Goal: Transaction & Acquisition: Purchase product/service

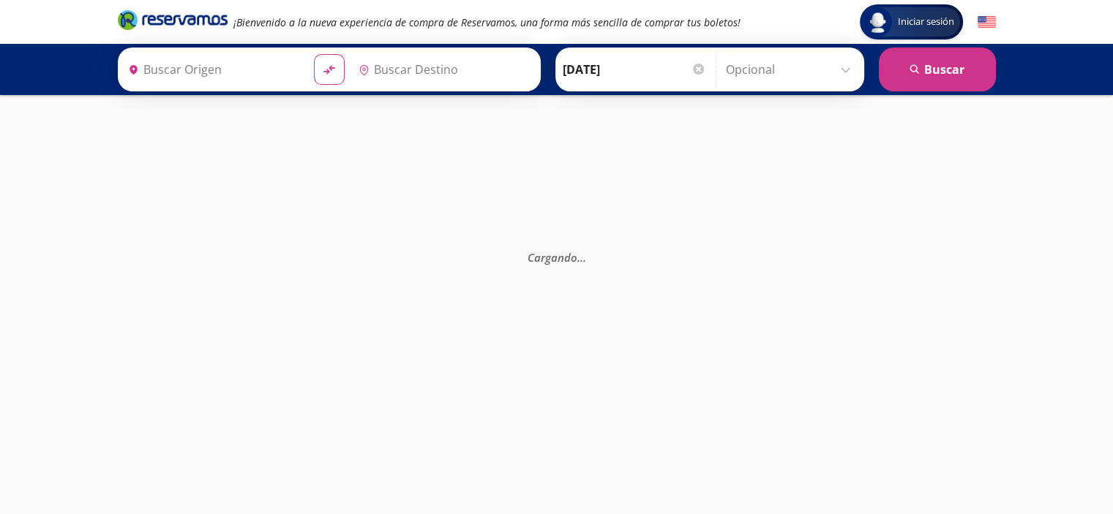
type input "[GEOGRAPHIC_DATA], [GEOGRAPHIC_DATA]"
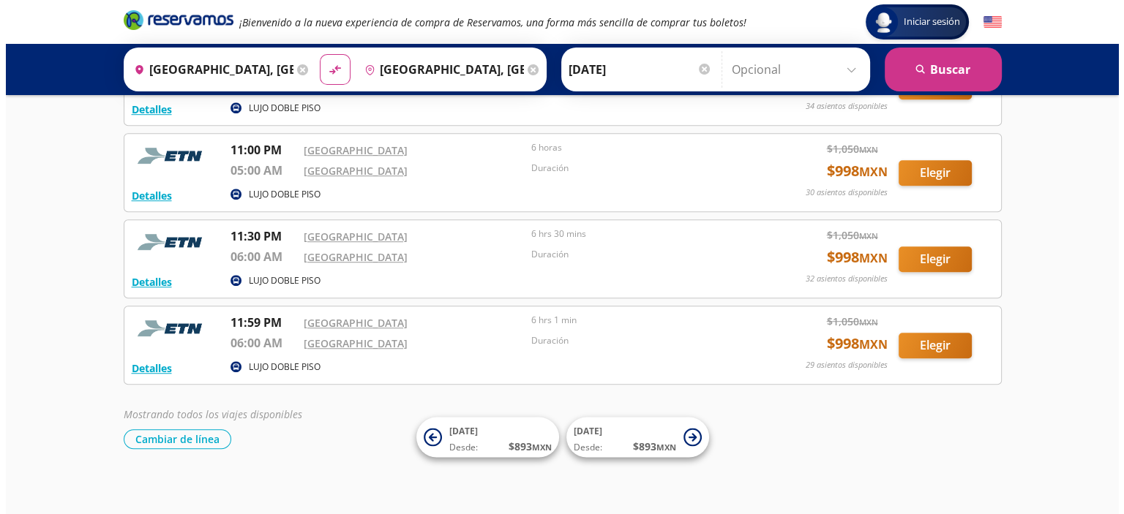
scroll to position [992, 0]
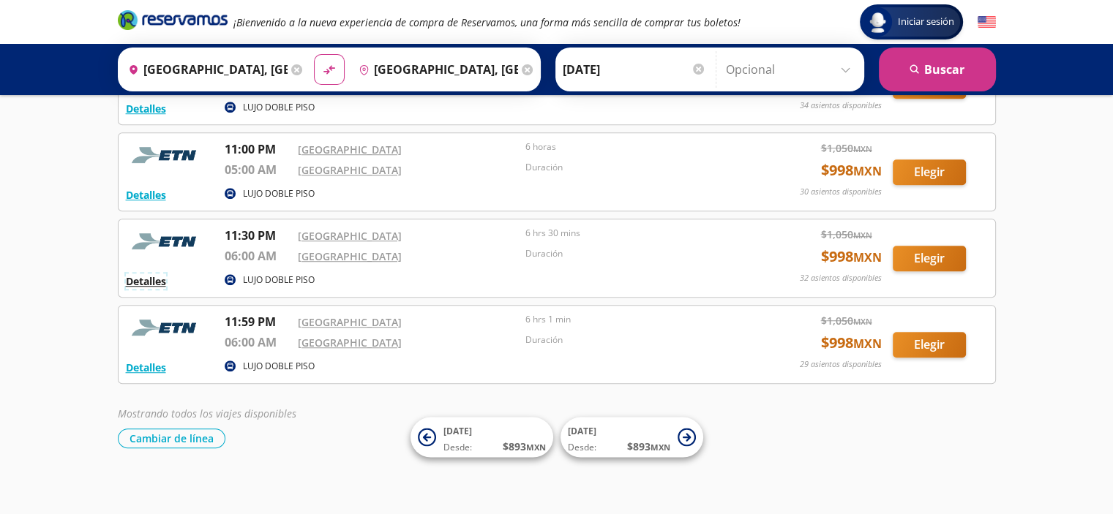
click at [155, 282] on button "Detalles" at bounding box center [146, 281] width 40 height 15
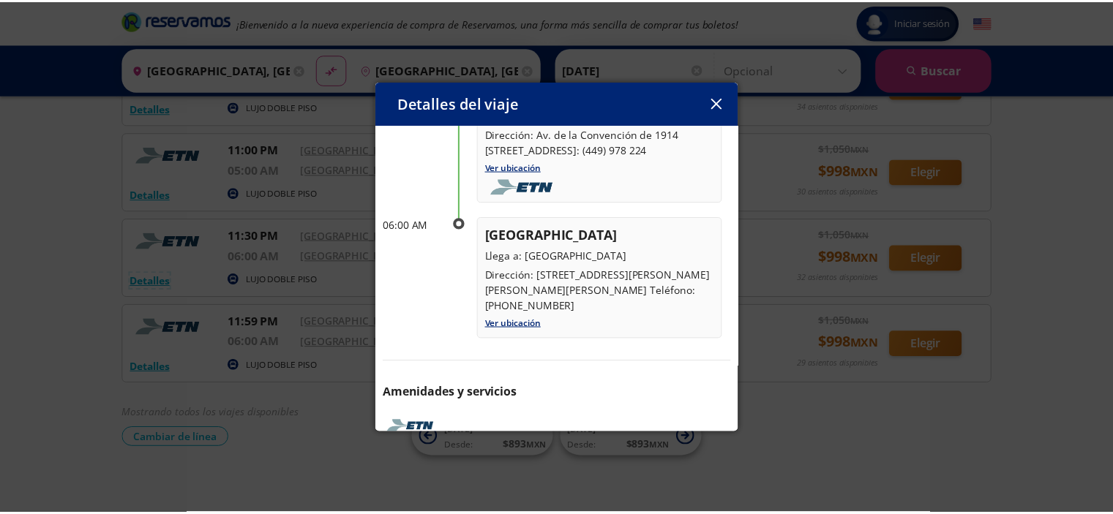
scroll to position [0, 0]
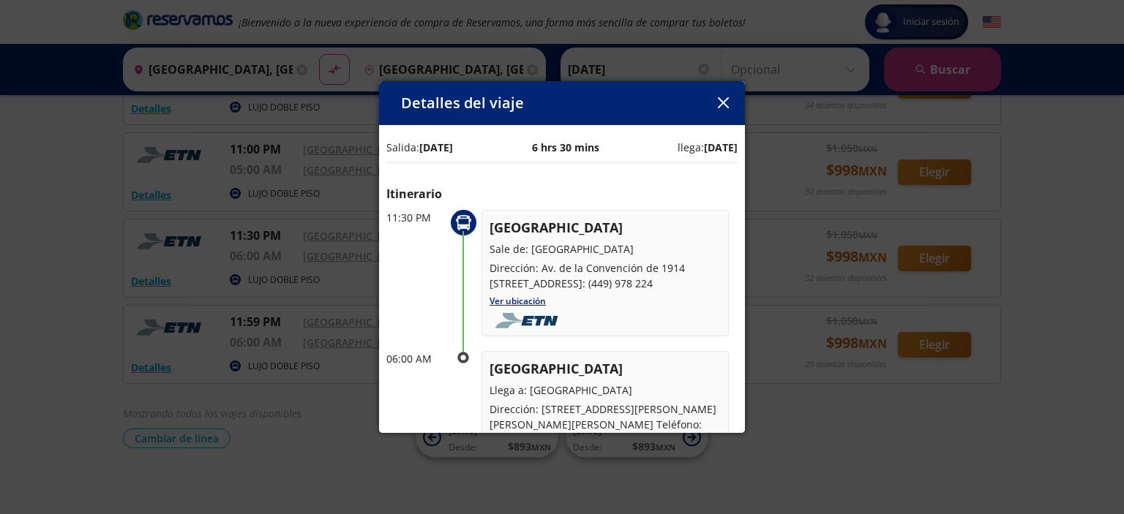
click at [726, 105] on icon "button" at bounding box center [723, 102] width 11 height 11
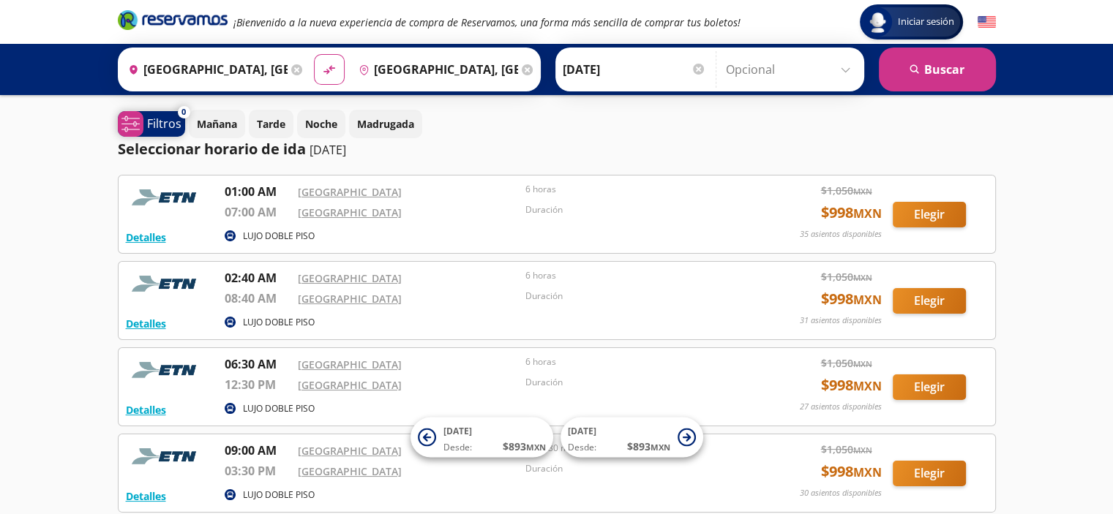
click at [149, 127] on p "Filtros" at bounding box center [164, 124] width 34 height 18
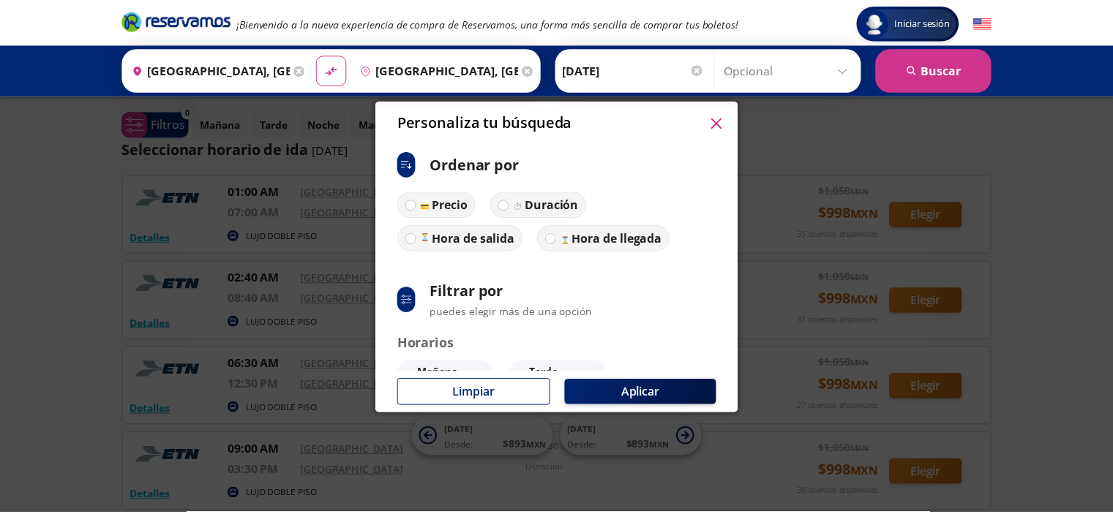
scroll to position [132, 0]
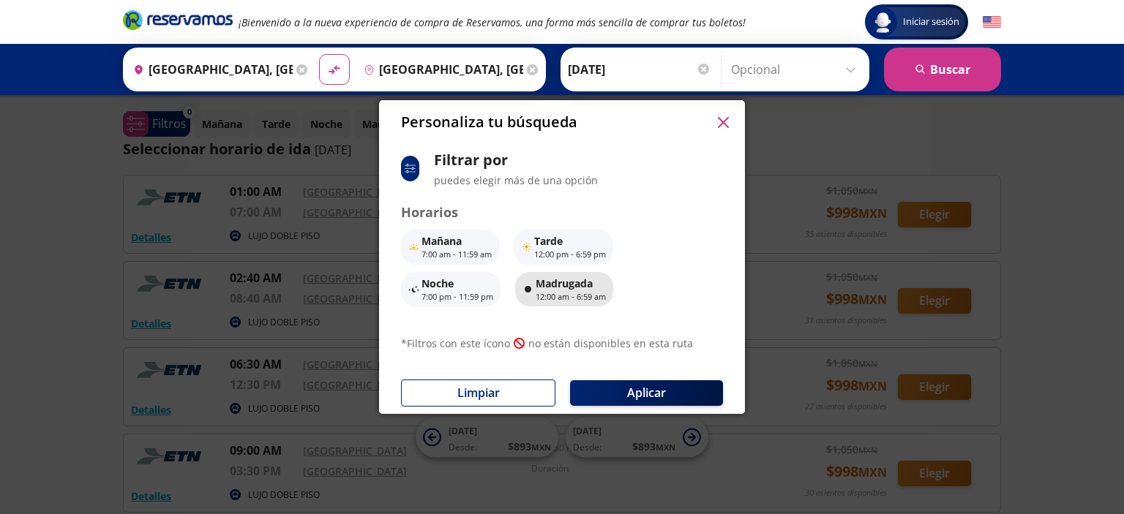
click at [589, 288] on p "Madrugada" at bounding box center [571, 283] width 70 height 15
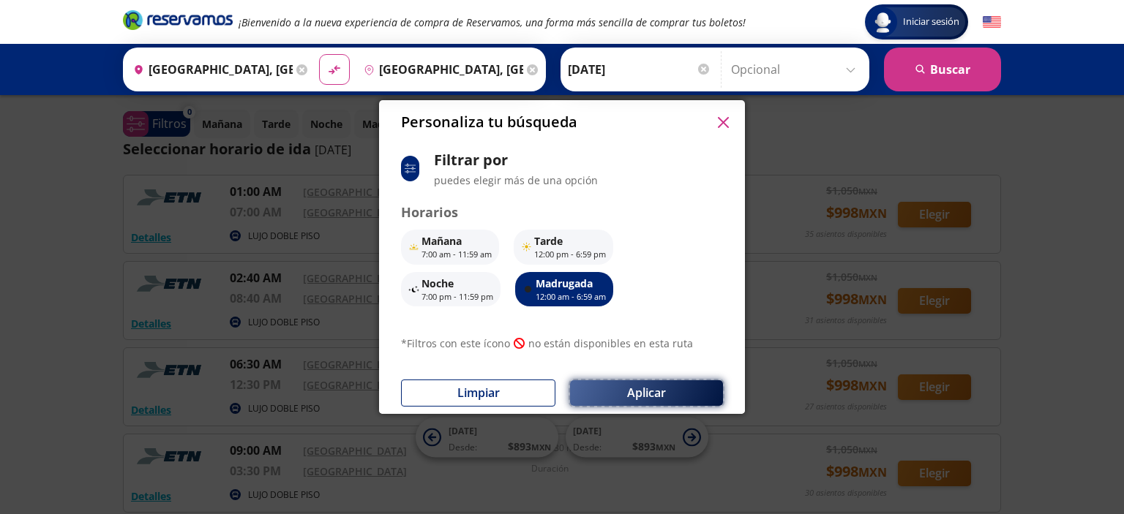
click at [666, 395] on button "Aplicar" at bounding box center [646, 393] width 153 height 26
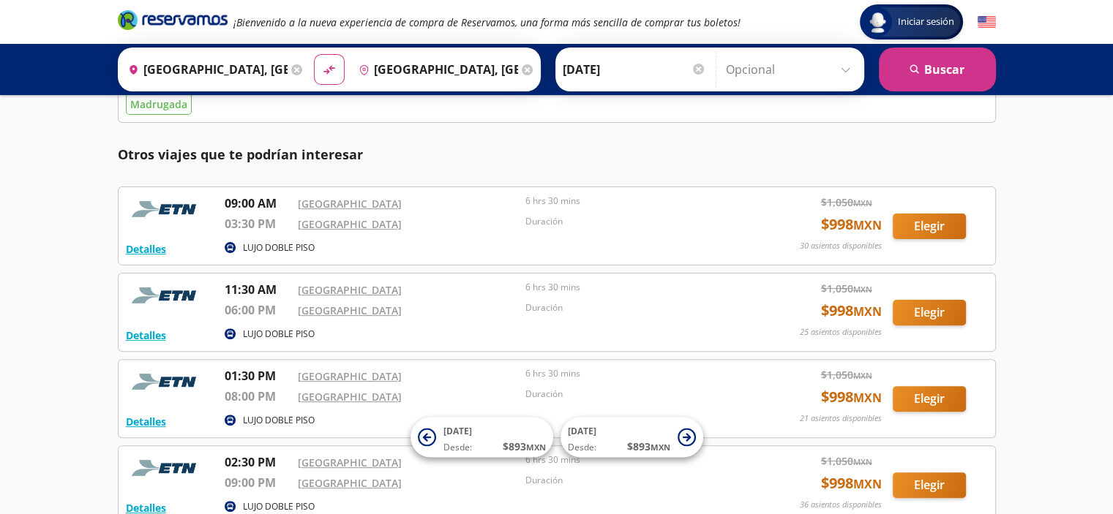
scroll to position [0, 0]
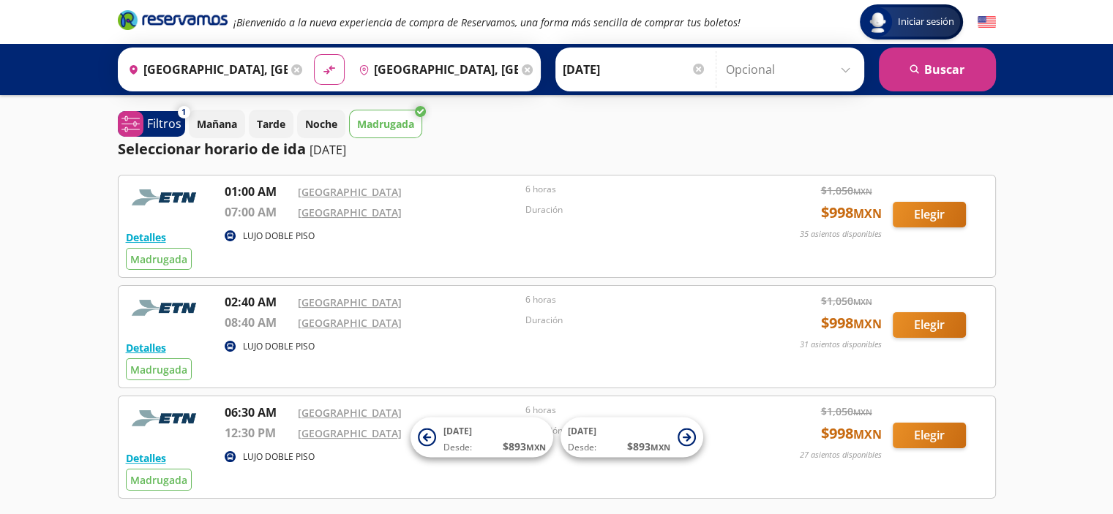
click at [401, 120] on p "Madrugada" at bounding box center [385, 123] width 57 height 15
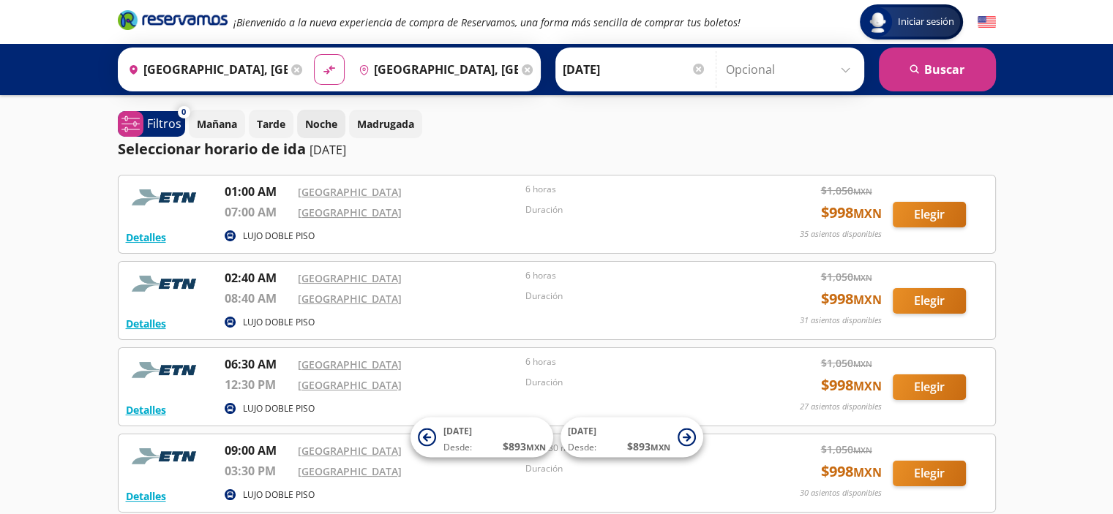
click at [318, 124] on p "Noche" at bounding box center [321, 123] width 32 height 15
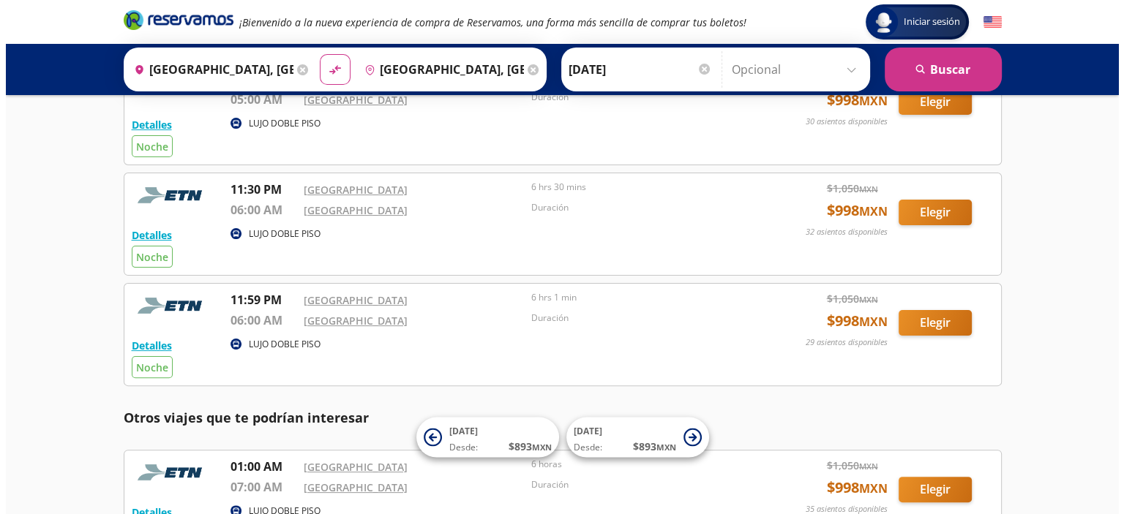
scroll to position [336, 0]
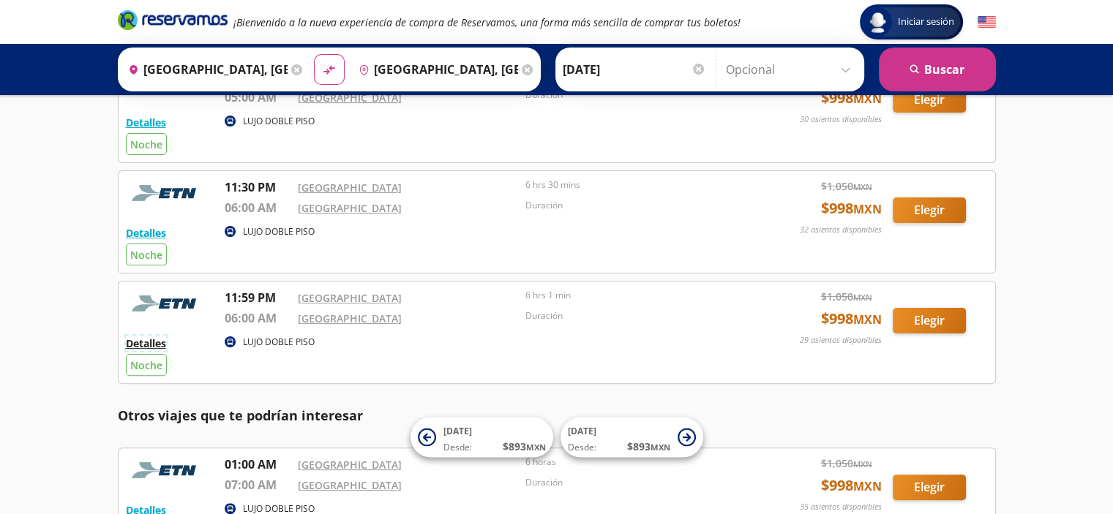
click at [165, 342] on button "Detalles" at bounding box center [146, 343] width 40 height 15
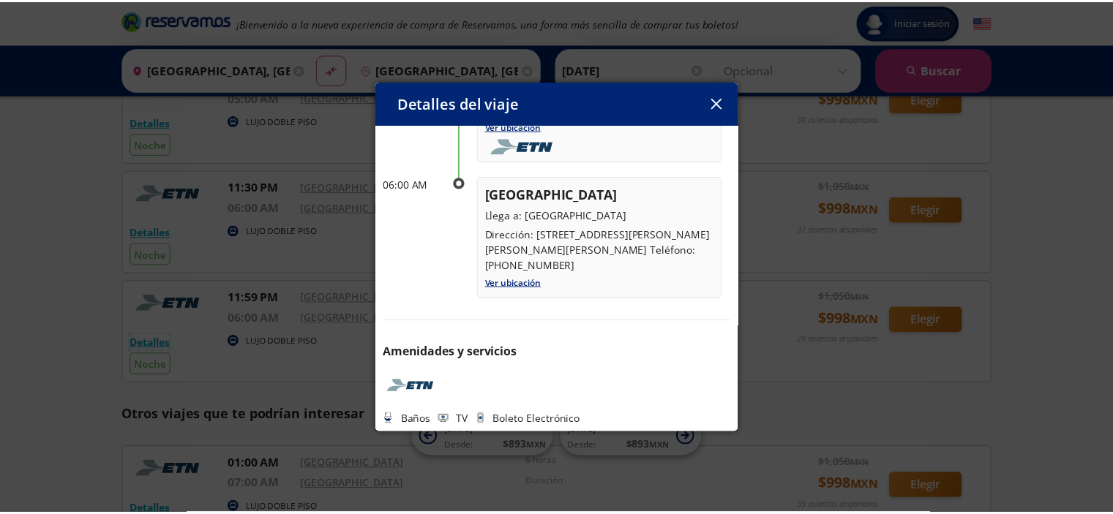
scroll to position [0, 0]
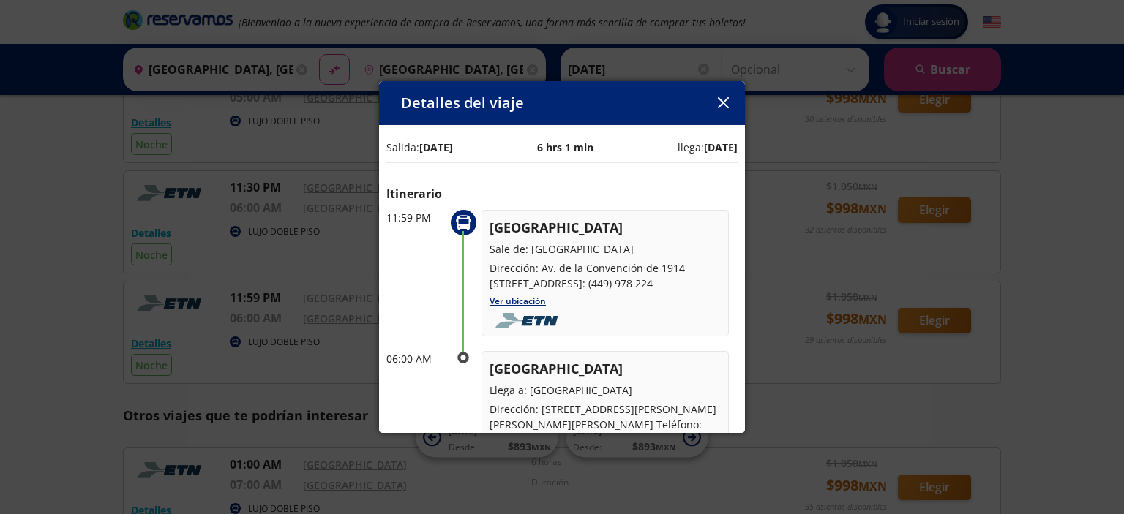
click at [735, 110] on div "Detalles del viaje" at bounding box center [562, 103] width 366 height 44
click at [718, 104] on icon "button" at bounding box center [723, 102] width 11 height 11
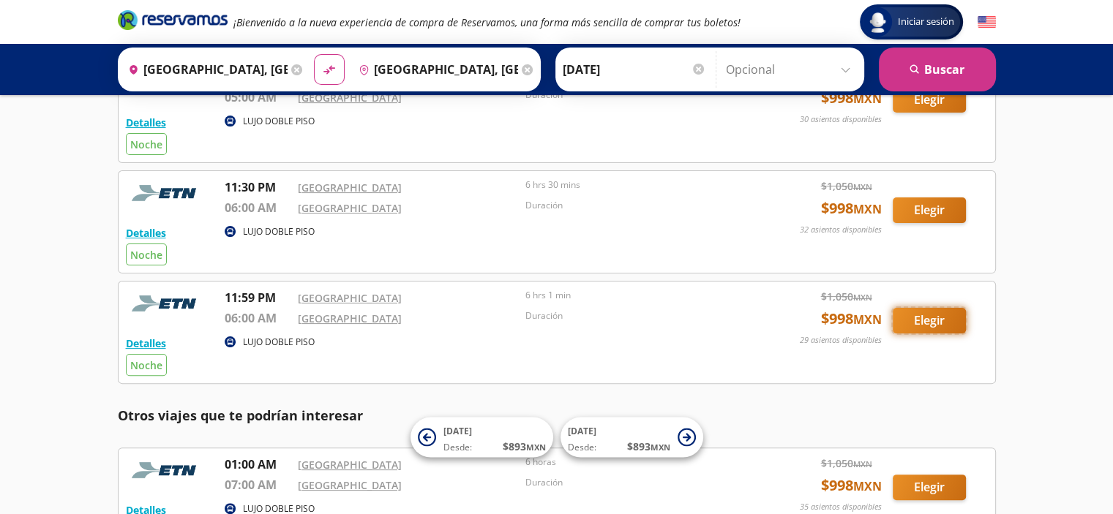
click at [924, 323] on button "Elegir" at bounding box center [929, 321] width 73 height 26
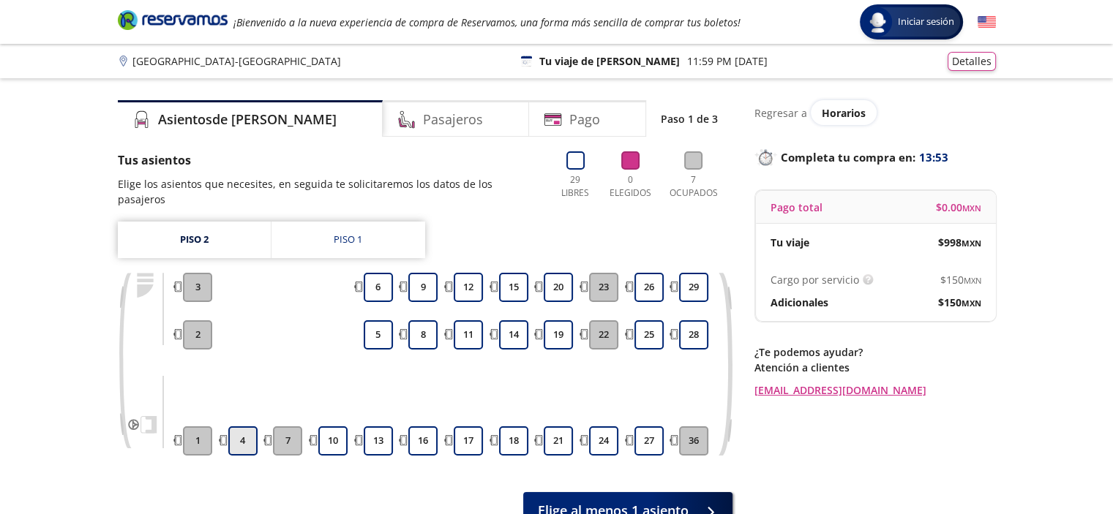
click at [252, 427] on button "4" at bounding box center [242, 441] width 29 height 29
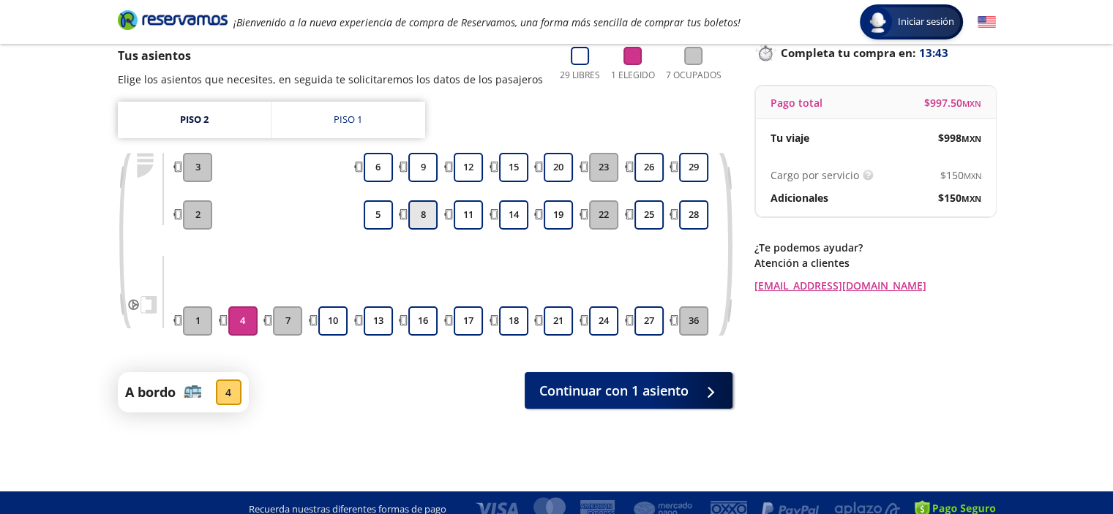
scroll to position [105, 0]
click at [642, 393] on span "Continuar con 1 asiento" at bounding box center [613, 388] width 149 height 20
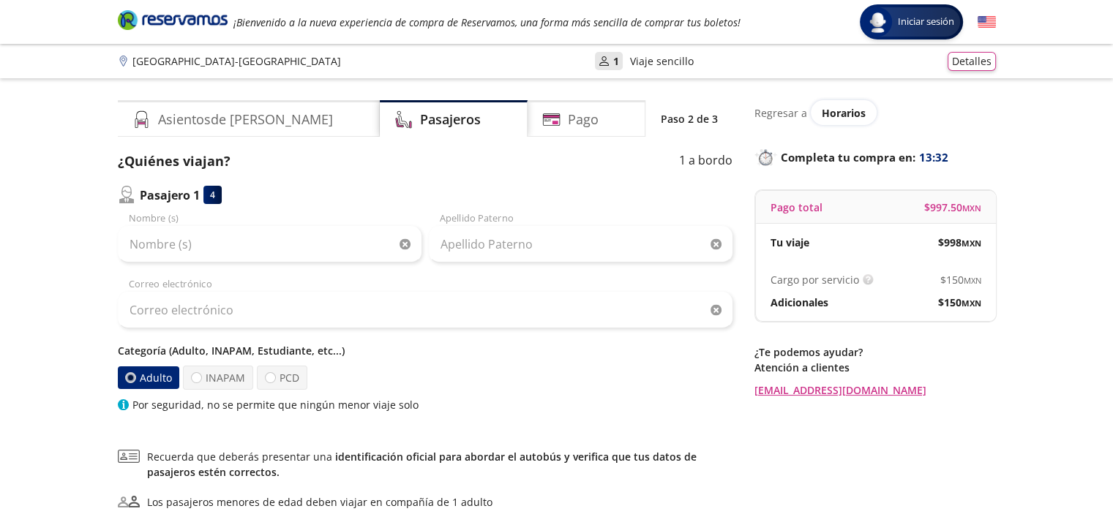
click at [154, 375] on label "Adulto" at bounding box center [147, 378] width 61 height 23
click at [135, 375] on input "Adulto" at bounding box center [131, 378] width 10 height 10
click at [258, 257] on input "Nombre (s)" at bounding box center [270, 244] width 304 height 37
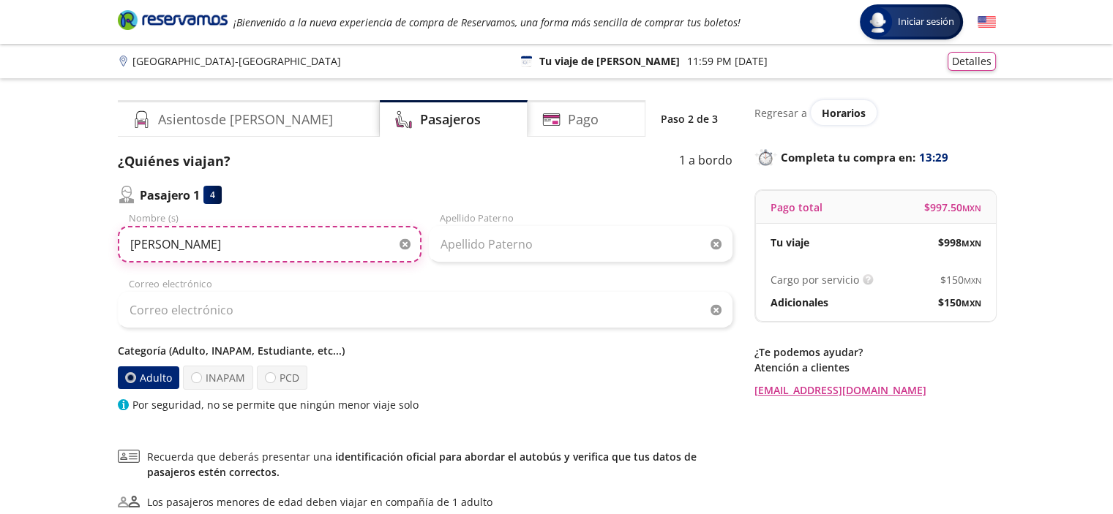
type input "[PERSON_NAME]"
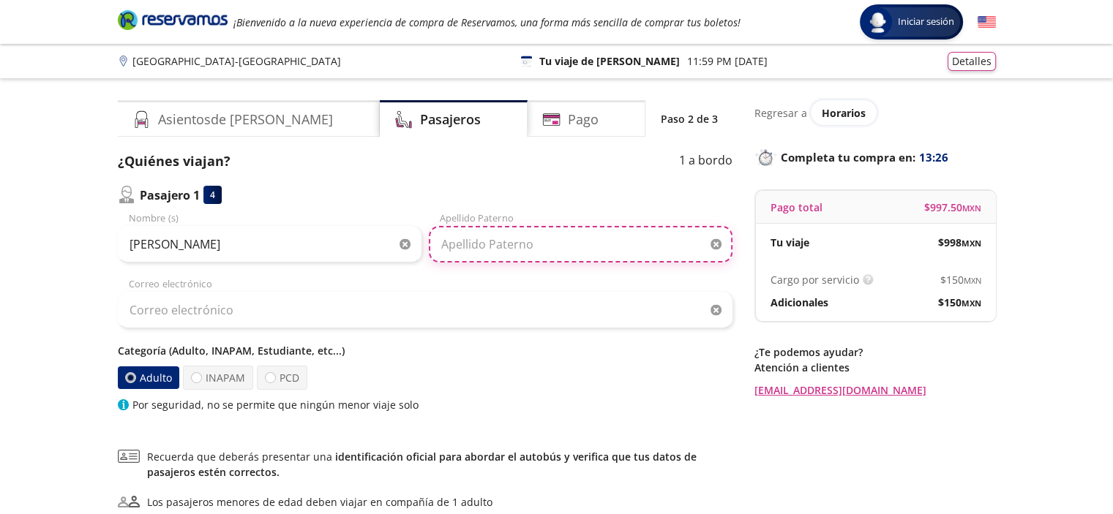
click at [465, 242] on input "Apellido Paterno" at bounding box center [581, 244] width 304 height 37
type input "[PERSON_NAME]"
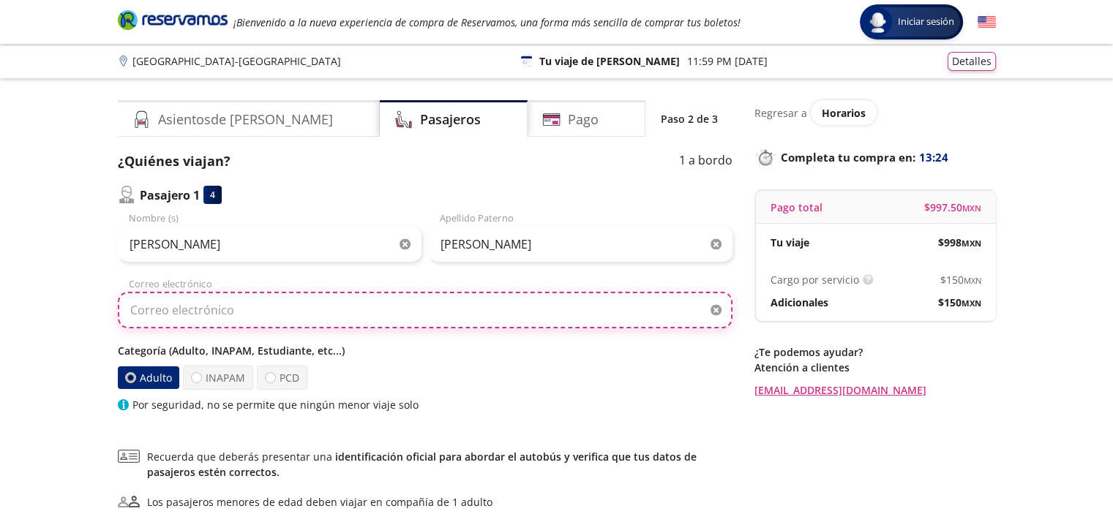
click at [346, 313] on input "Correo electrónico" at bounding box center [425, 310] width 615 height 37
type input "[EMAIL_ADDRESS][DOMAIN_NAME]"
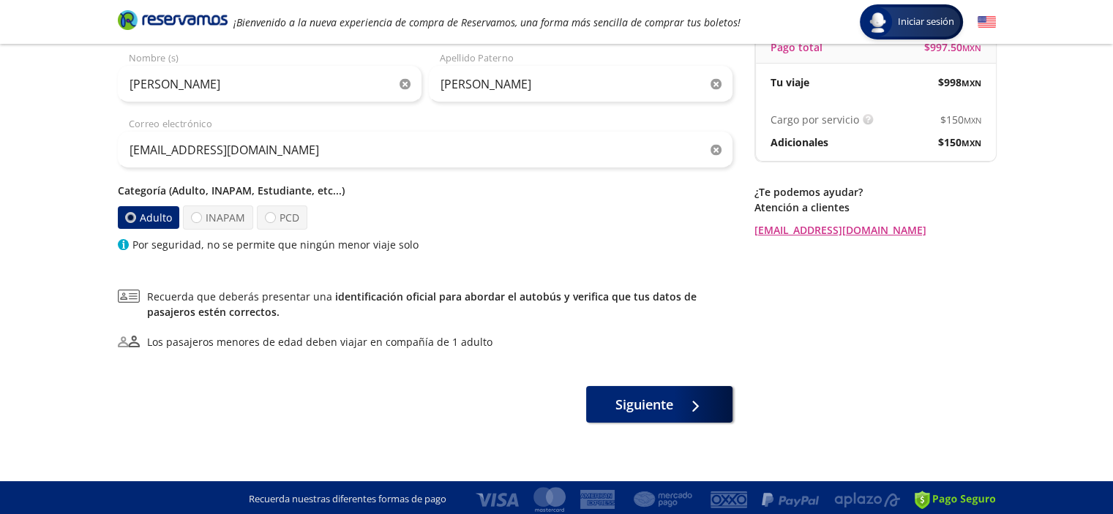
scroll to position [161, 0]
